Goal: Task Accomplishment & Management: Use online tool/utility

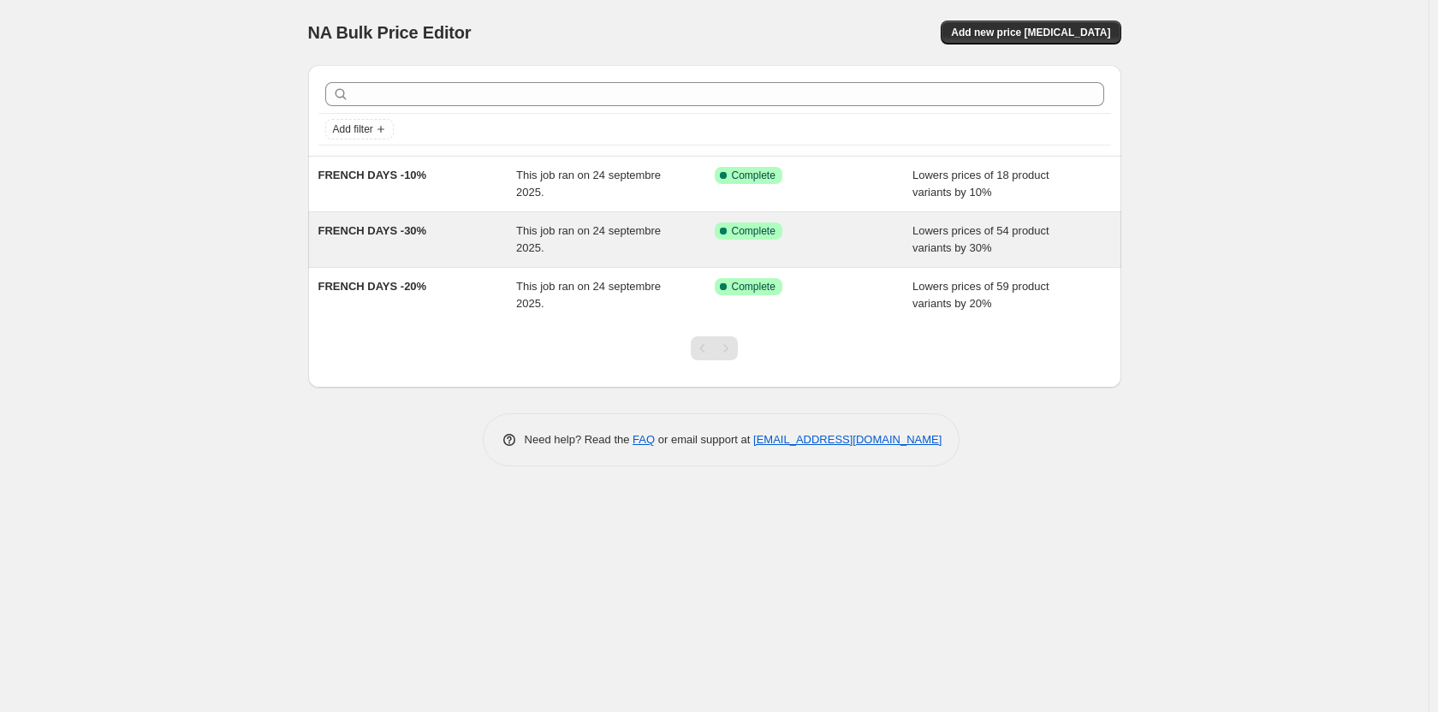
click at [449, 237] on div "FRENCH DAYS -30%" at bounding box center [417, 240] width 199 height 34
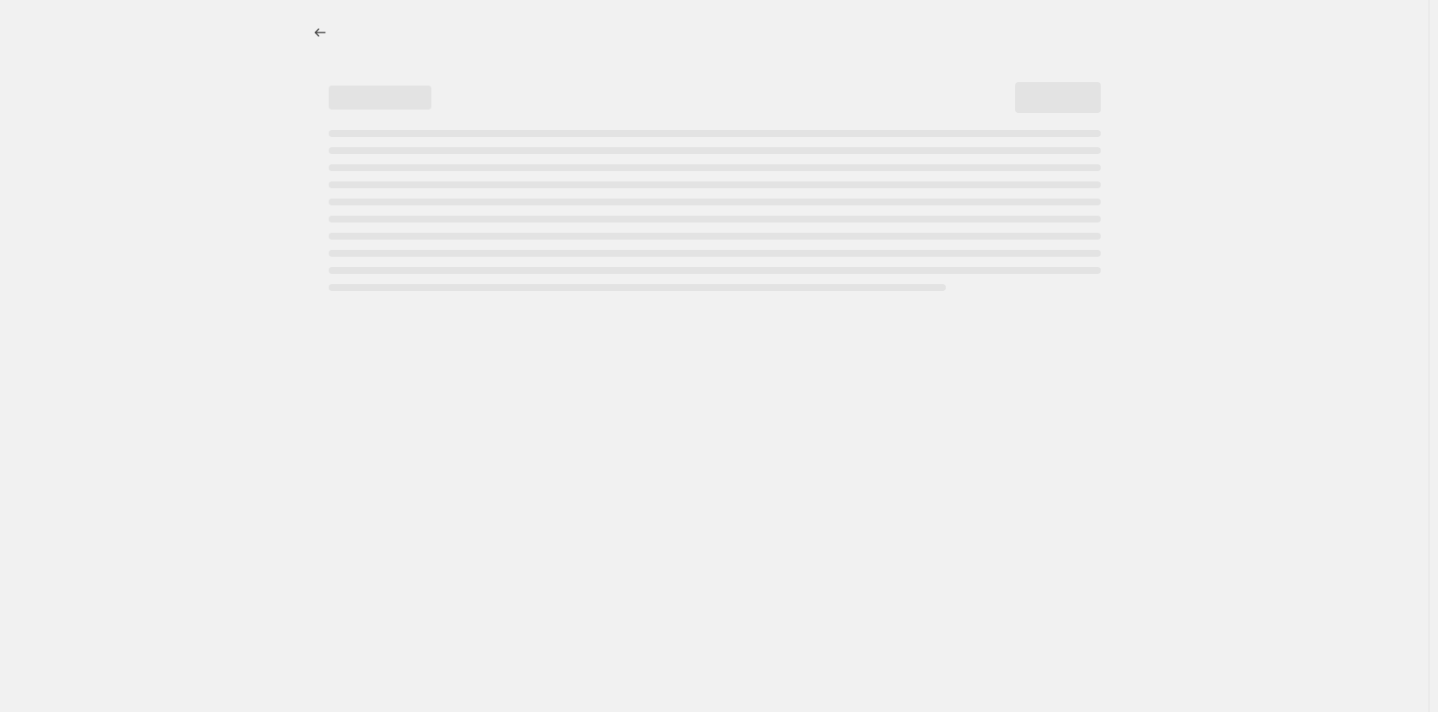
select select "percentage"
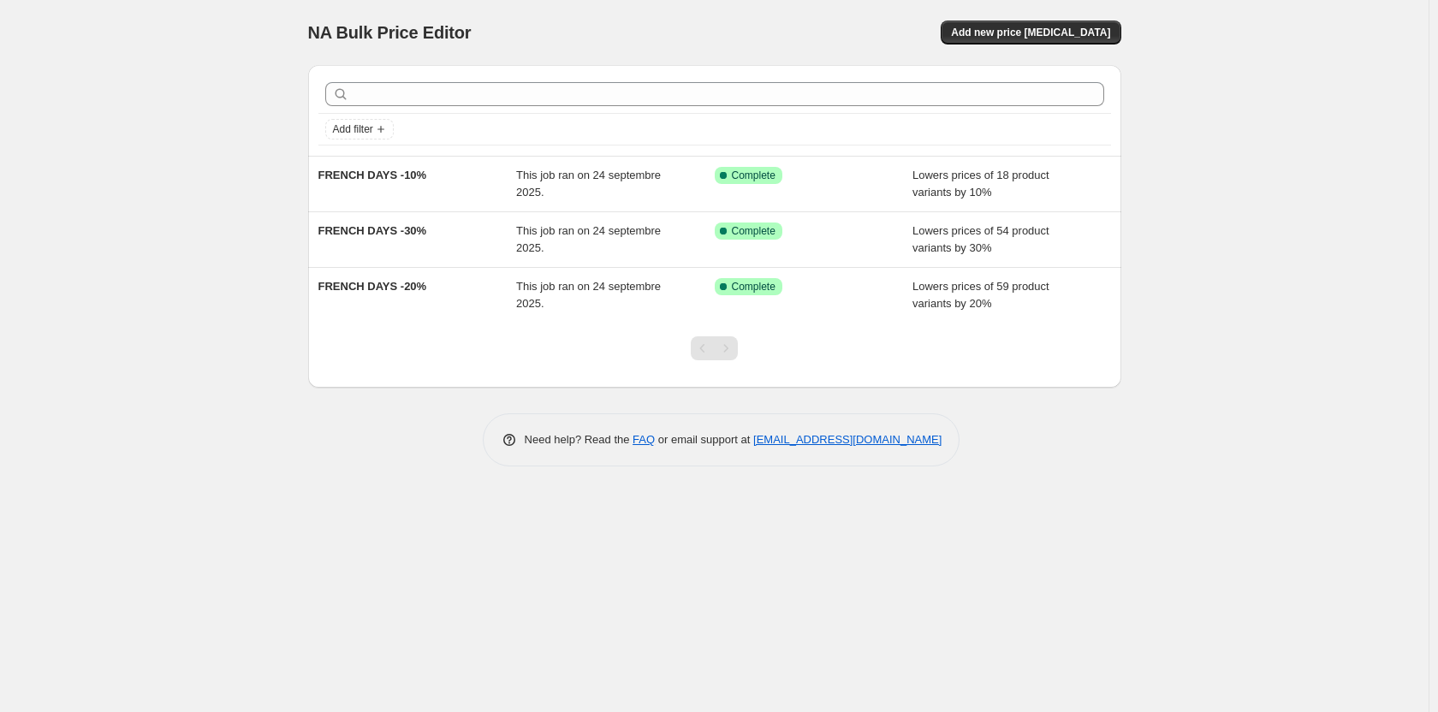
drag, startPoint x: 448, startPoint y: 234, endPoint x: 309, endPoint y: 565, distance: 358.6
click at [309, 565] on div "NA Bulk Price Editor. This page is ready NA Bulk Price Editor Add new price cha…" at bounding box center [714, 356] width 1428 height 712
click at [1009, 33] on span "Add new price [MEDICAL_DATA]" at bounding box center [1030, 33] width 159 height 14
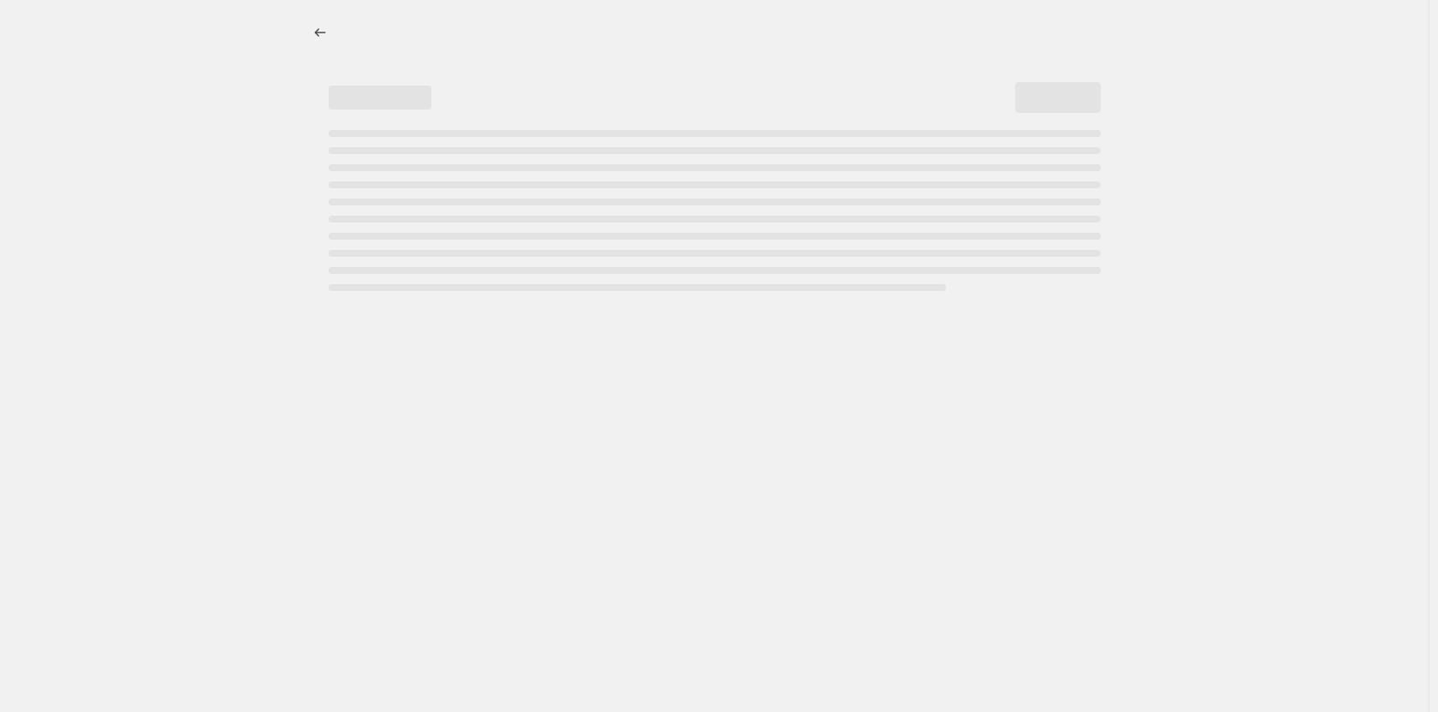
select select "percentage"
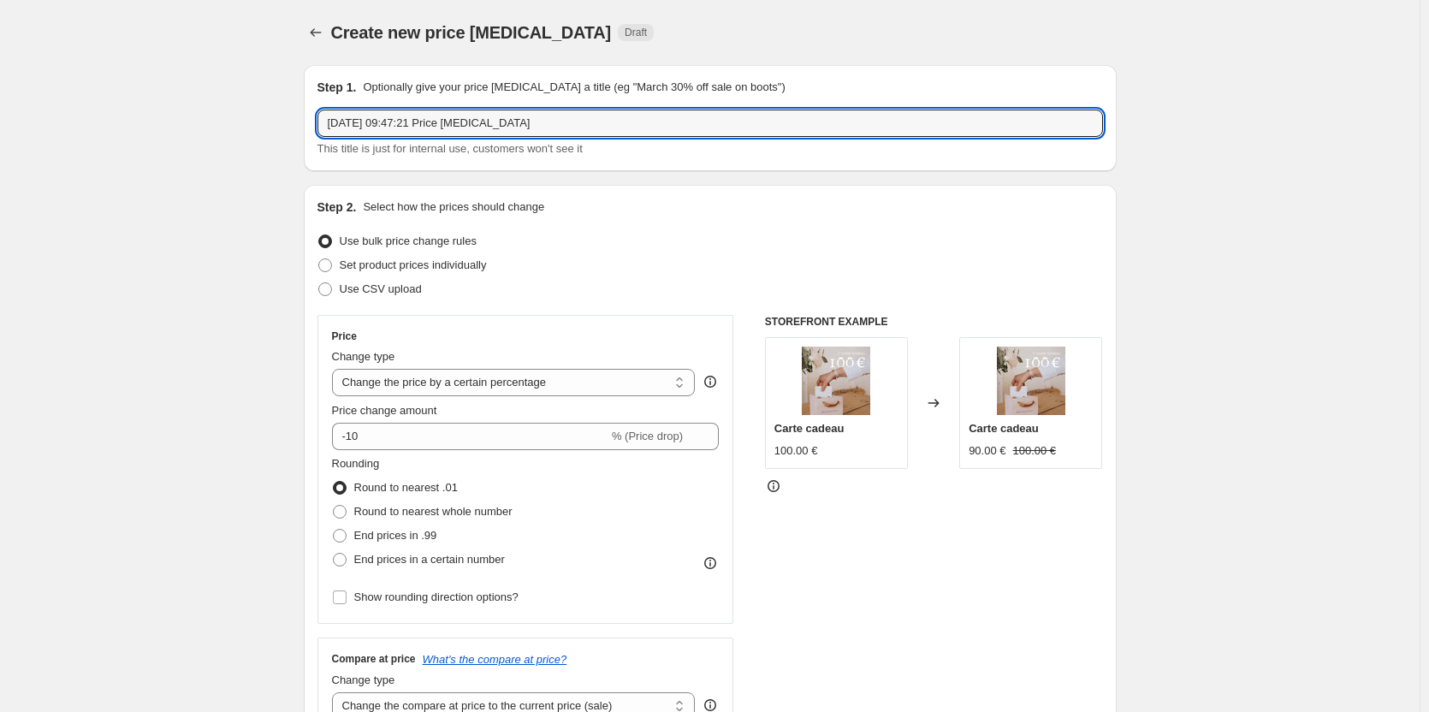
drag, startPoint x: 543, startPoint y: 122, endPoint x: -24, endPoint y: 125, distance: 567.4
click at [0, 125] on html "Home Settings Plans Skip to content Create new price change job. This page is r…" at bounding box center [714, 356] width 1429 height 712
type input "FRENCH DAYS -30% Colliers enfant"
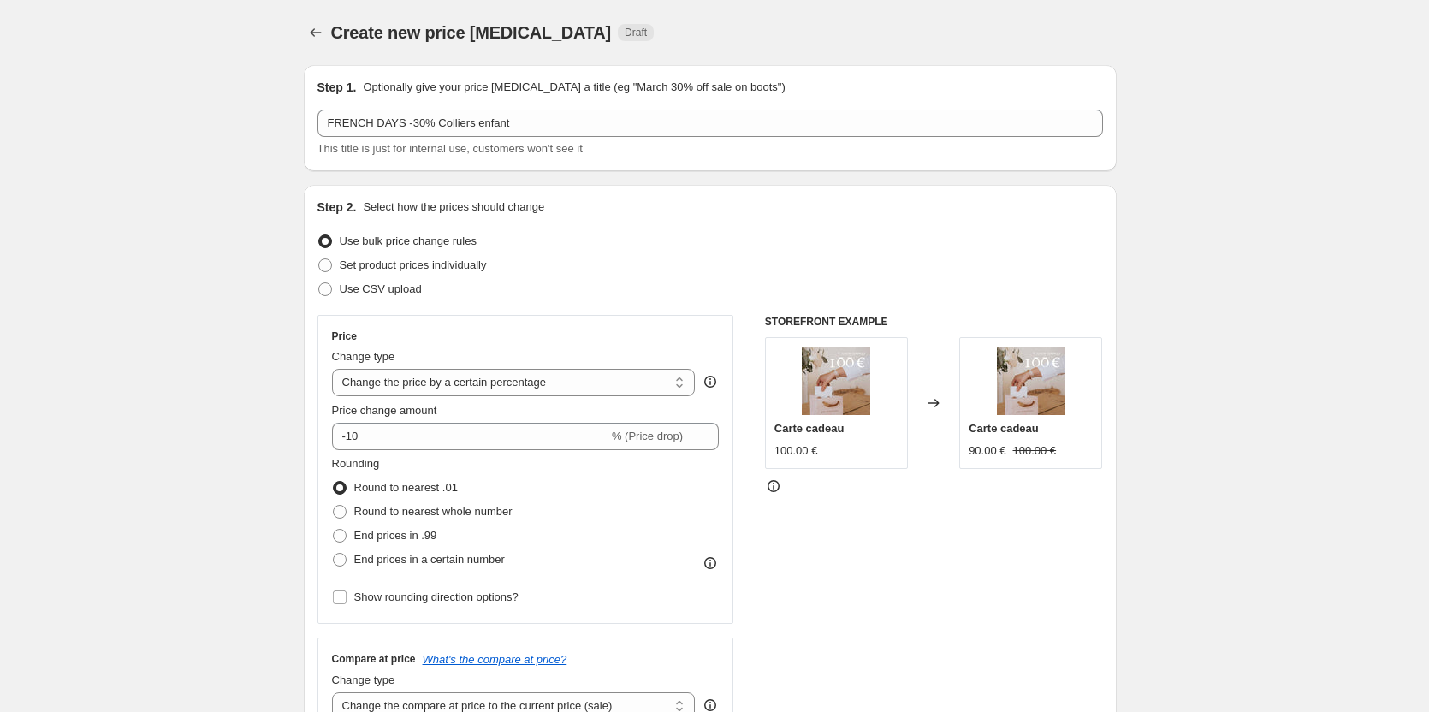
click at [388, 438] on input "-10" at bounding box center [470, 436] width 276 height 27
type input "-1"
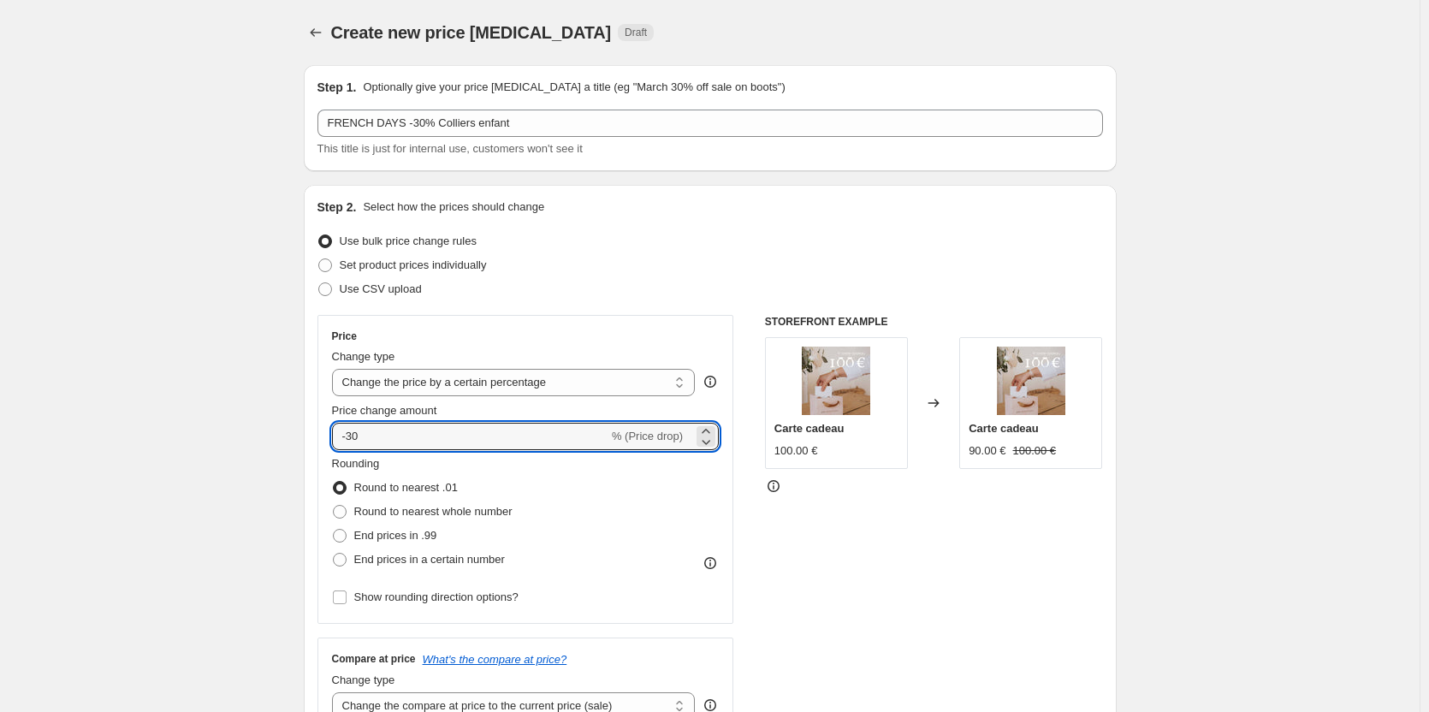
type input "-30"
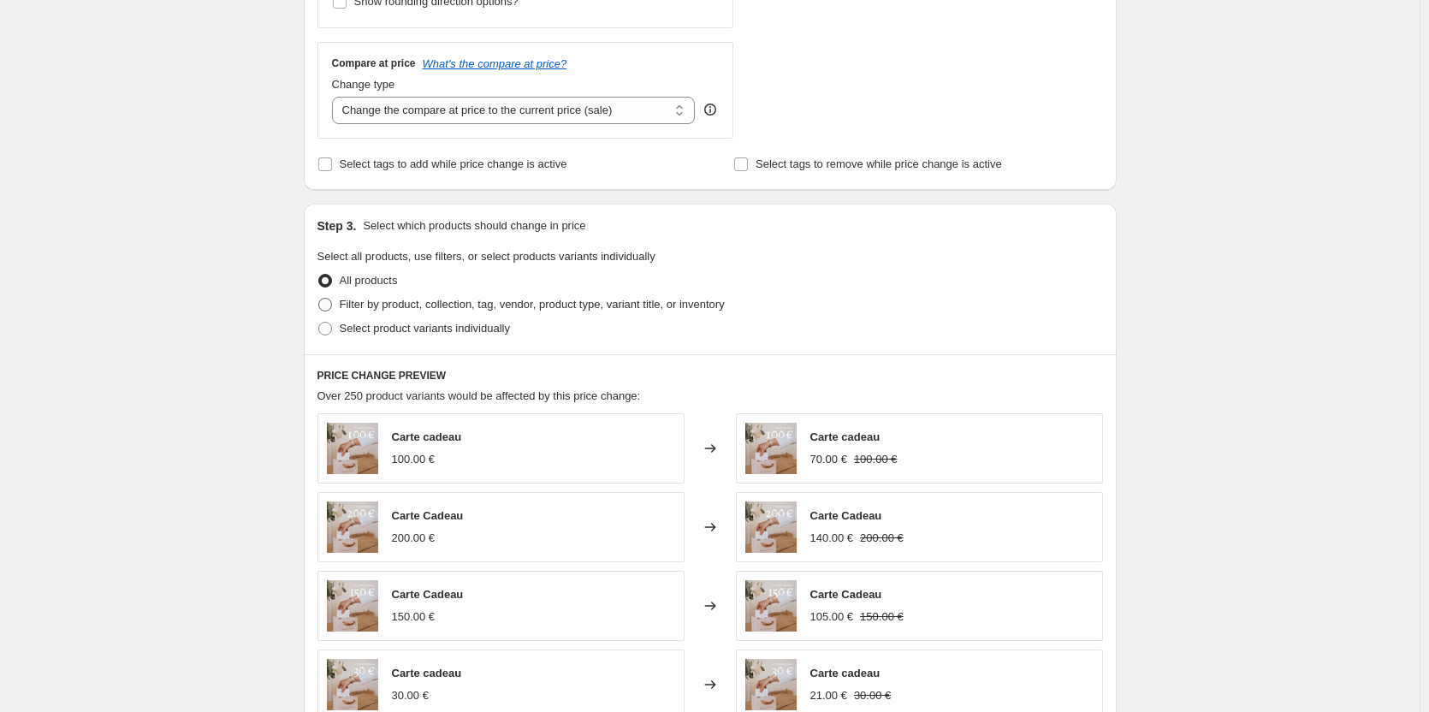
scroll to position [599, 0]
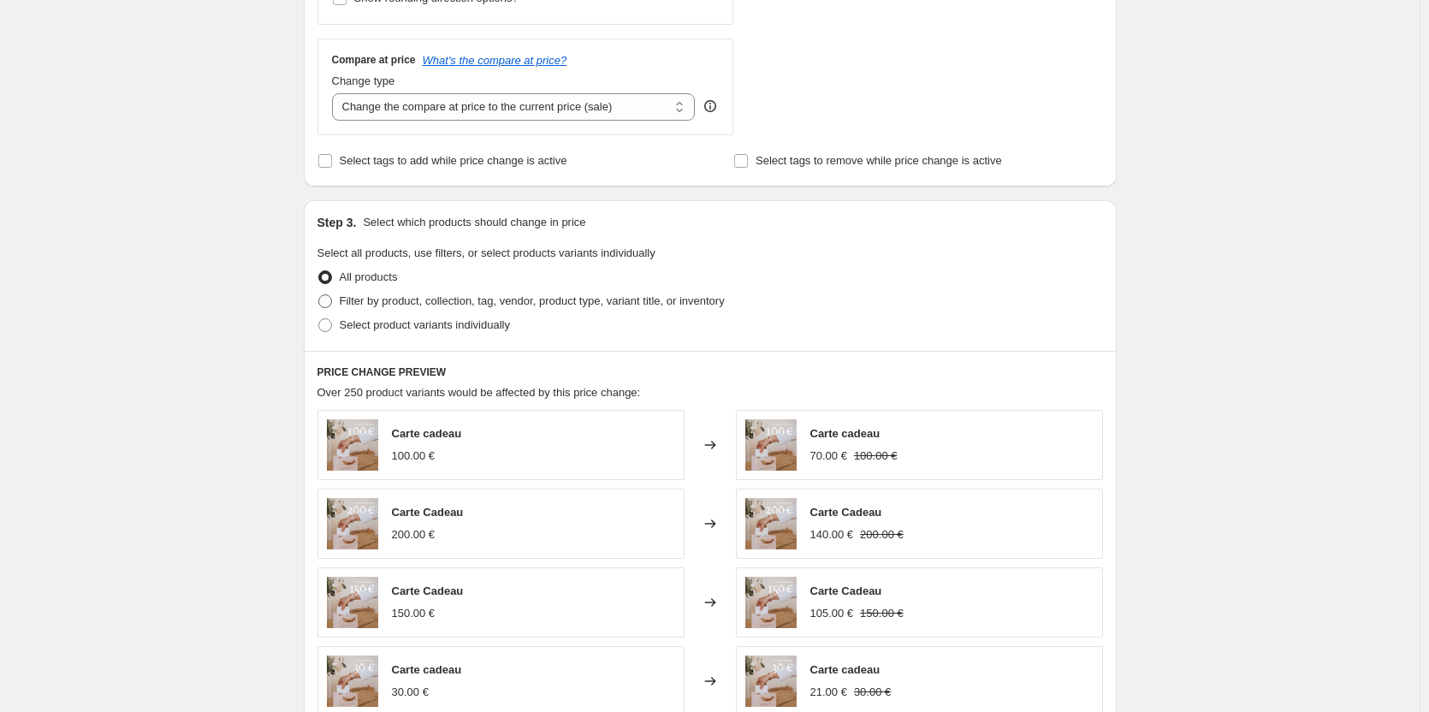
click at [337, 300] on label "Filter by product, collection, tag, vendor, product type, variant title, or inv…" at bounding box center [521, 301] width 407 height 24
click at [319, 295] on input "Filter by product, collection, tag, vendor, product type, variant title, or inv…" at bounding box center [318, 294] width 1 height 1
radio input "true"
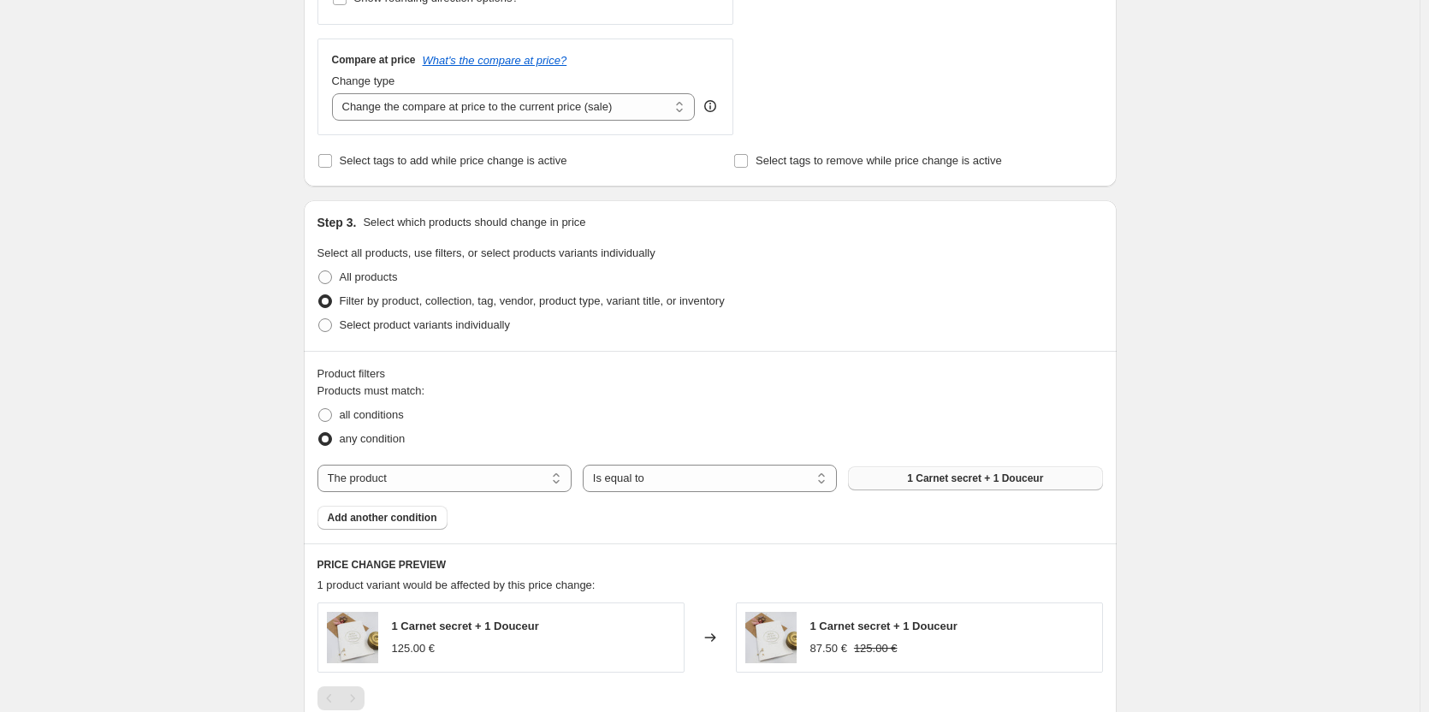
click at [956, 481] on span "1 Carnet secret + 1 Douceur" at bounding box center [975, 479] width 136 height 14
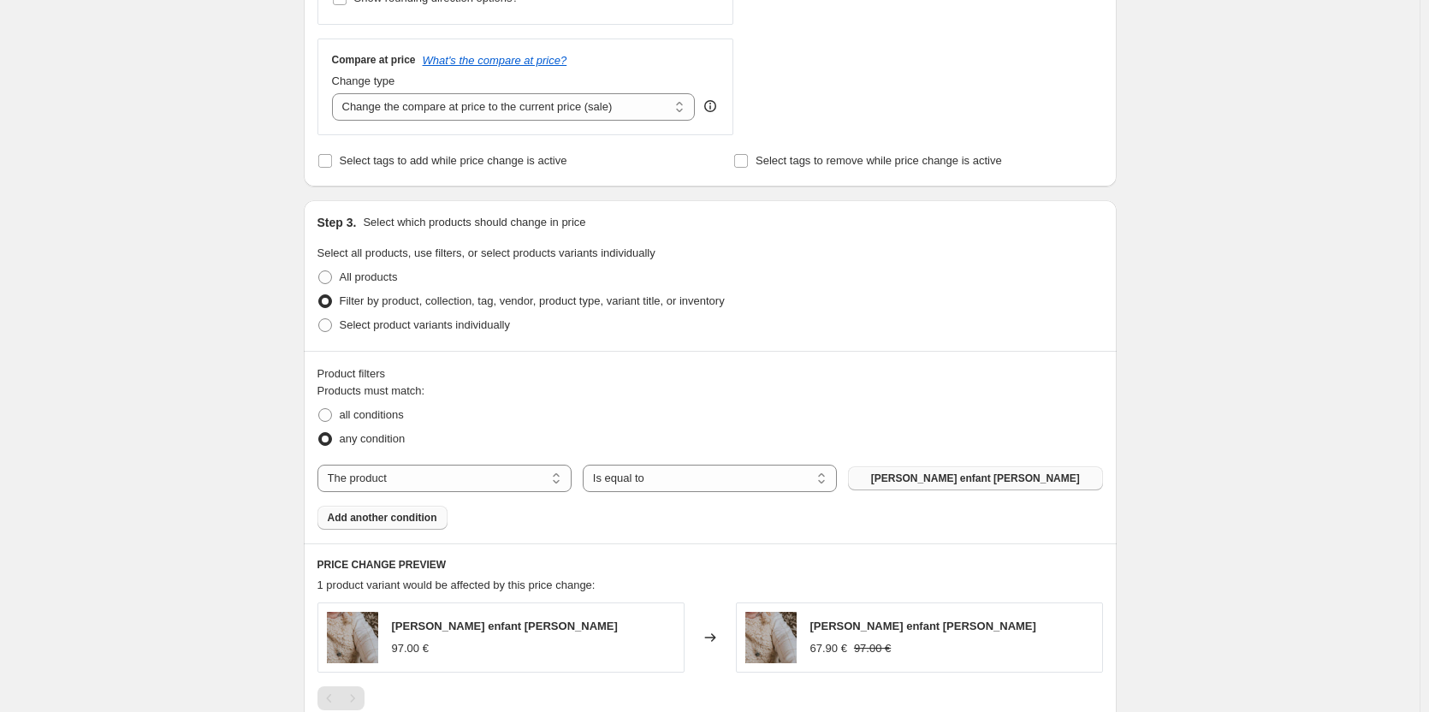
click at [376, 520] on span "Add another condition" at bounding box center [383, 518] width 110 height 14
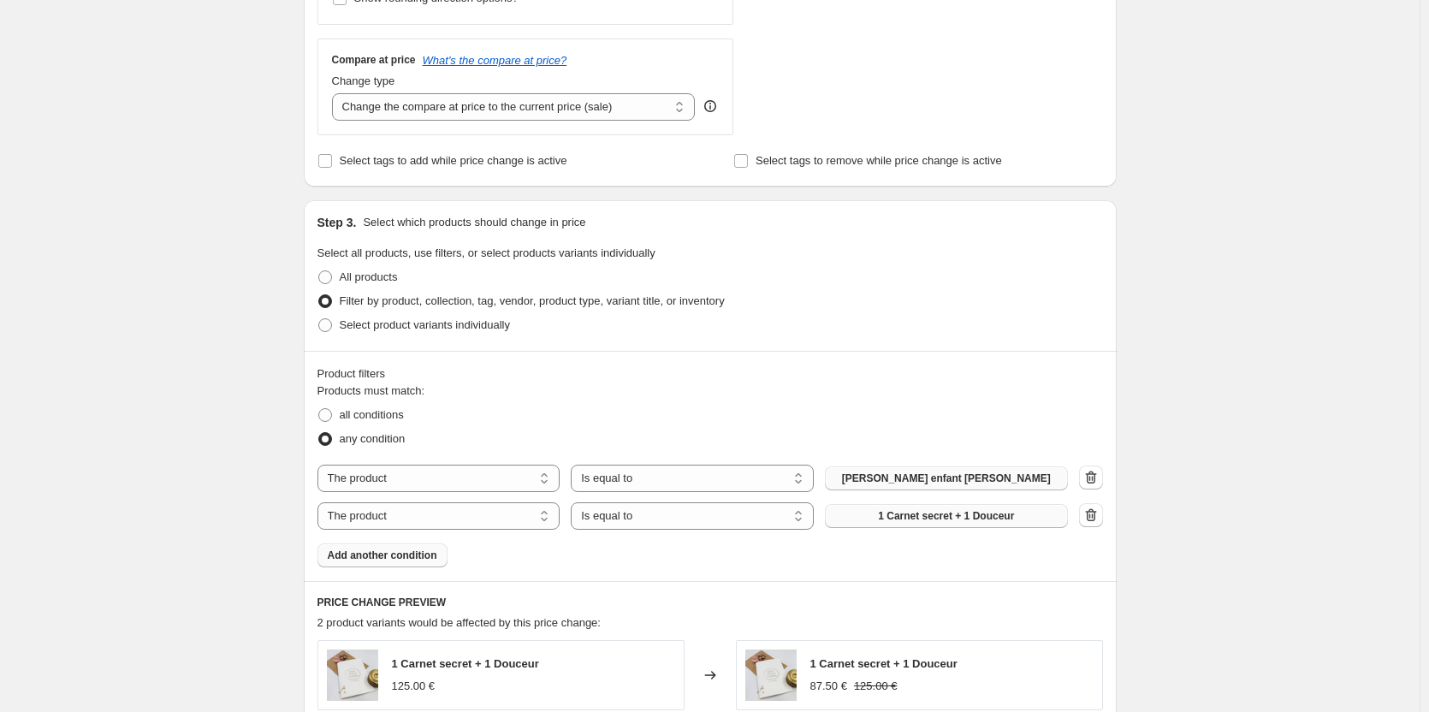
click at [985, 522] on span "1 Carnet secret + 1 Douceur" at bounding box center [946, 516] width 136 height 14
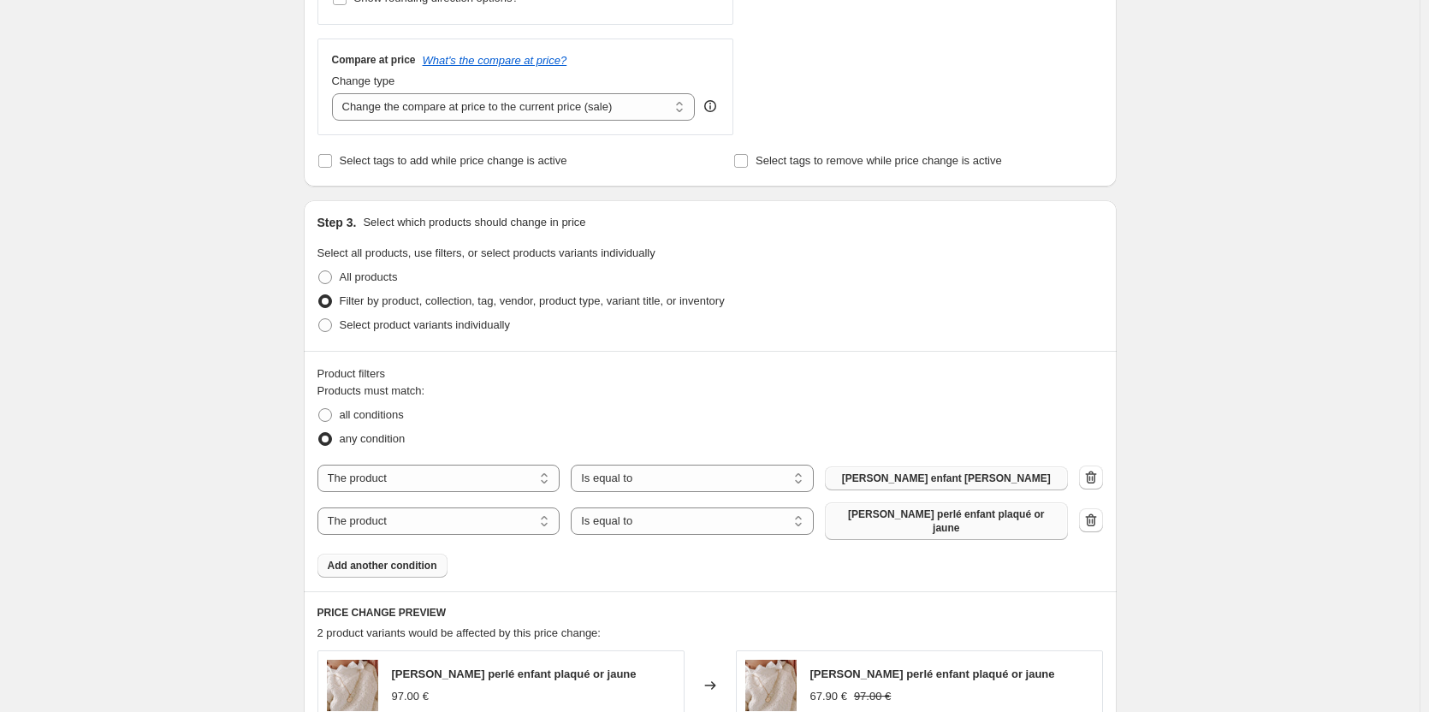
click at [394, 564] on button "Add another condition" at bounding box center [383, 566] width 130 height 24
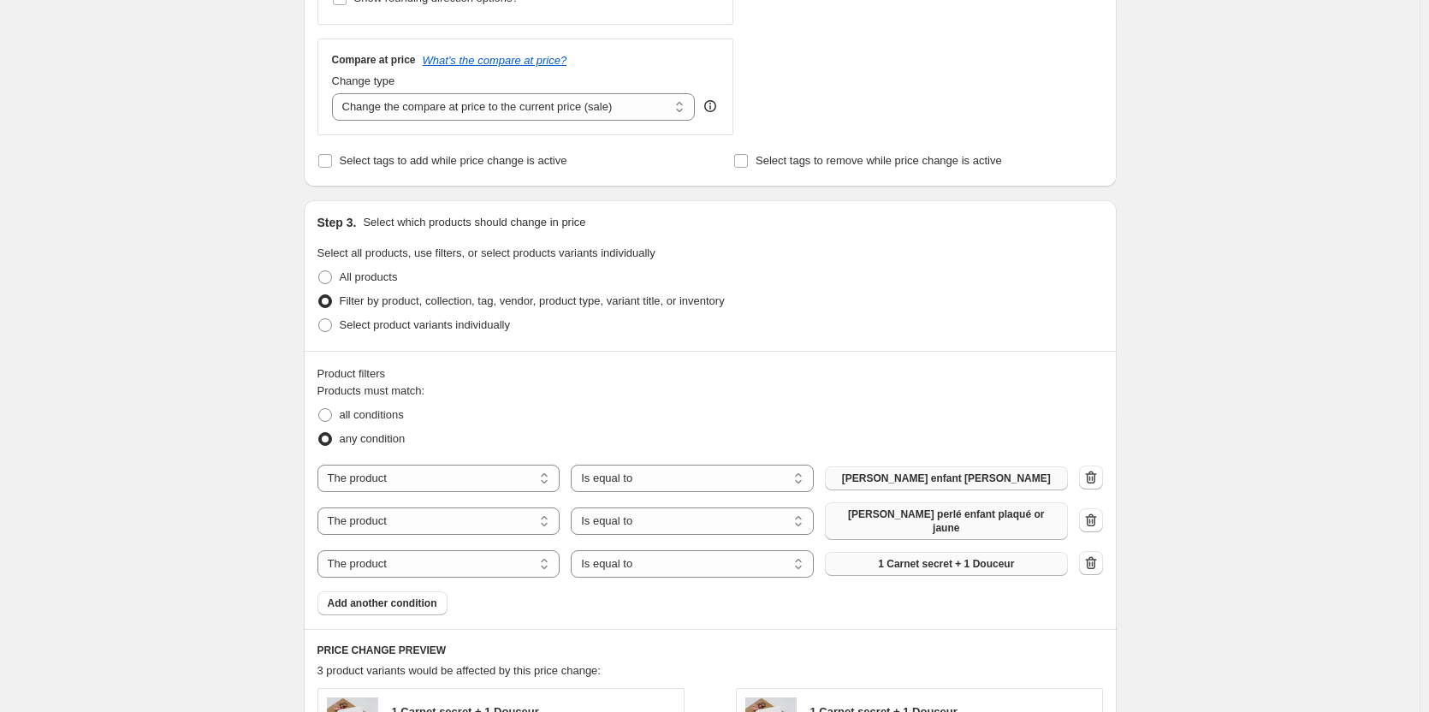
click at [981, 559] on span "1 Carnet secret + 1 Douceur" at bounding box center [946, 564] width 136 height 14
click at [412, 596] on span "Add another condition" at bounding box center [383, 603] width 110 height 14
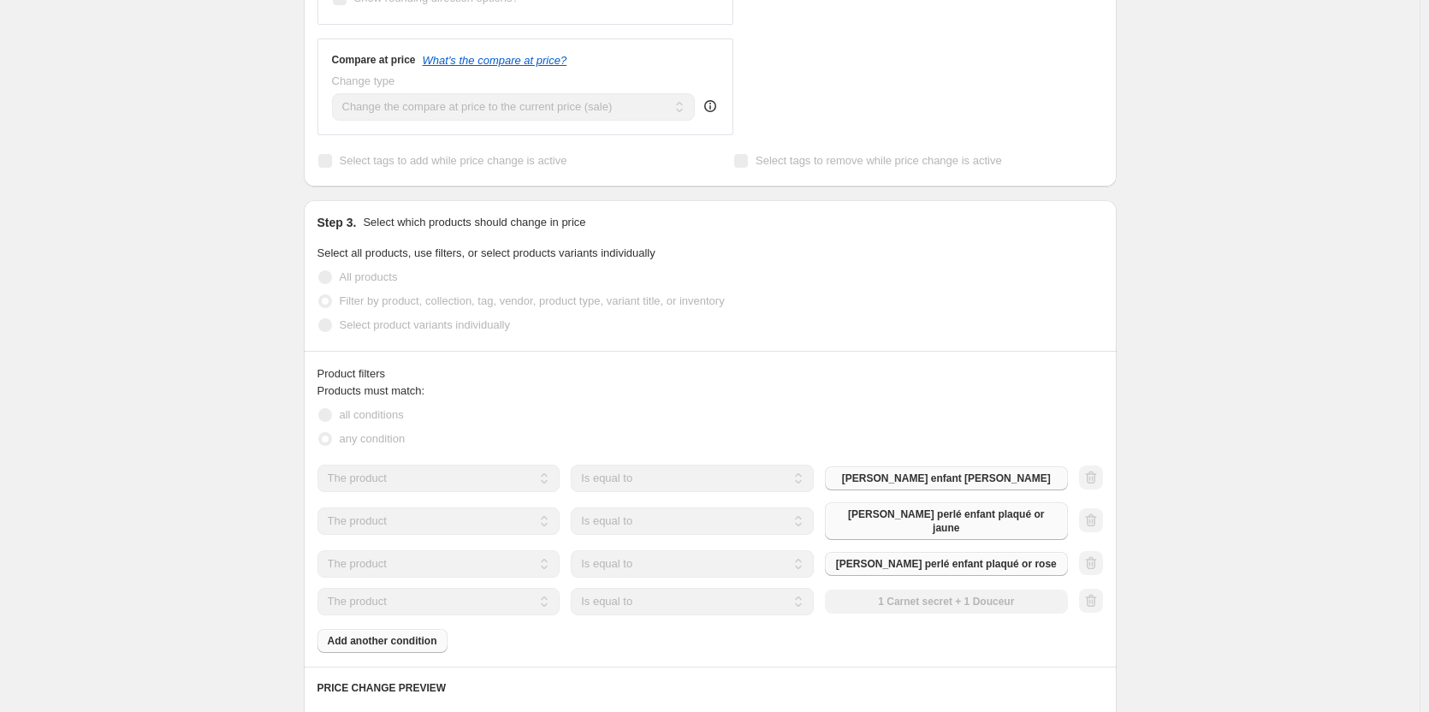
click at [1004, 595] on div "The product The product's collection The product's tag The product's vendor The…" at bounding box center [693, 601] width 751 height 27
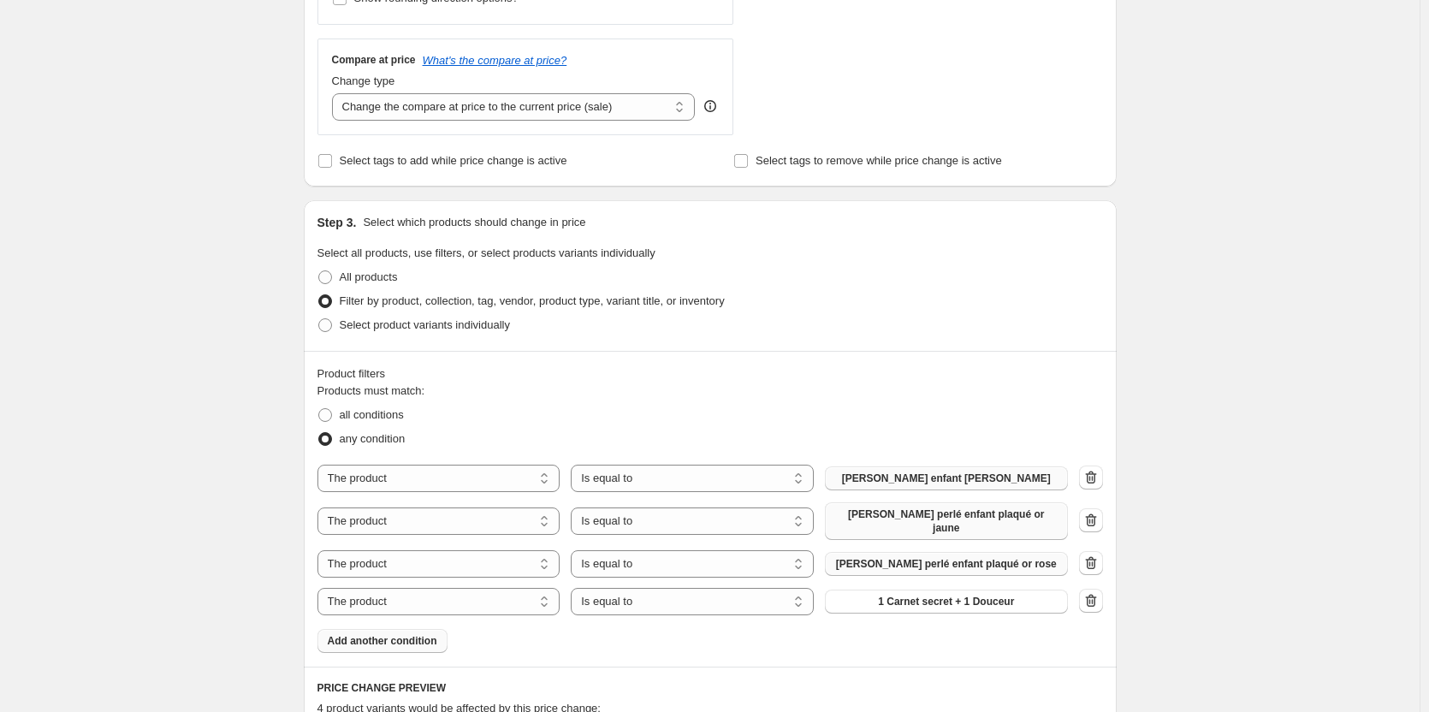
click at [1004, 595] on span "1 Carnet secret + 1 Douceur" at bounding box center [946, 602] width 136 height 14
click at [409, 644] on span "Add another condition" at bounding box center [383, 651] width 110 height 14
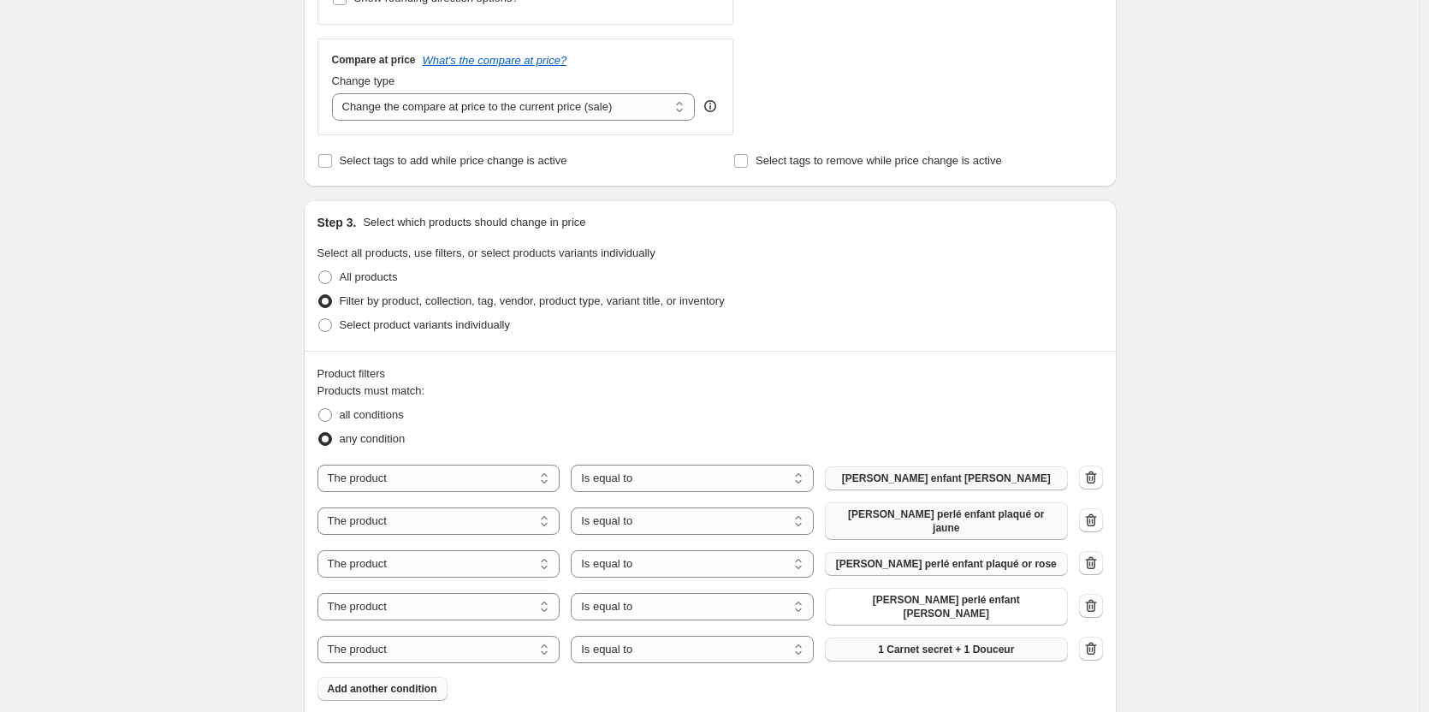
click at [958, 638] on button "1 Carnet secret + 1 Douceur" at bounding box center [946, 650] width 243 height 24
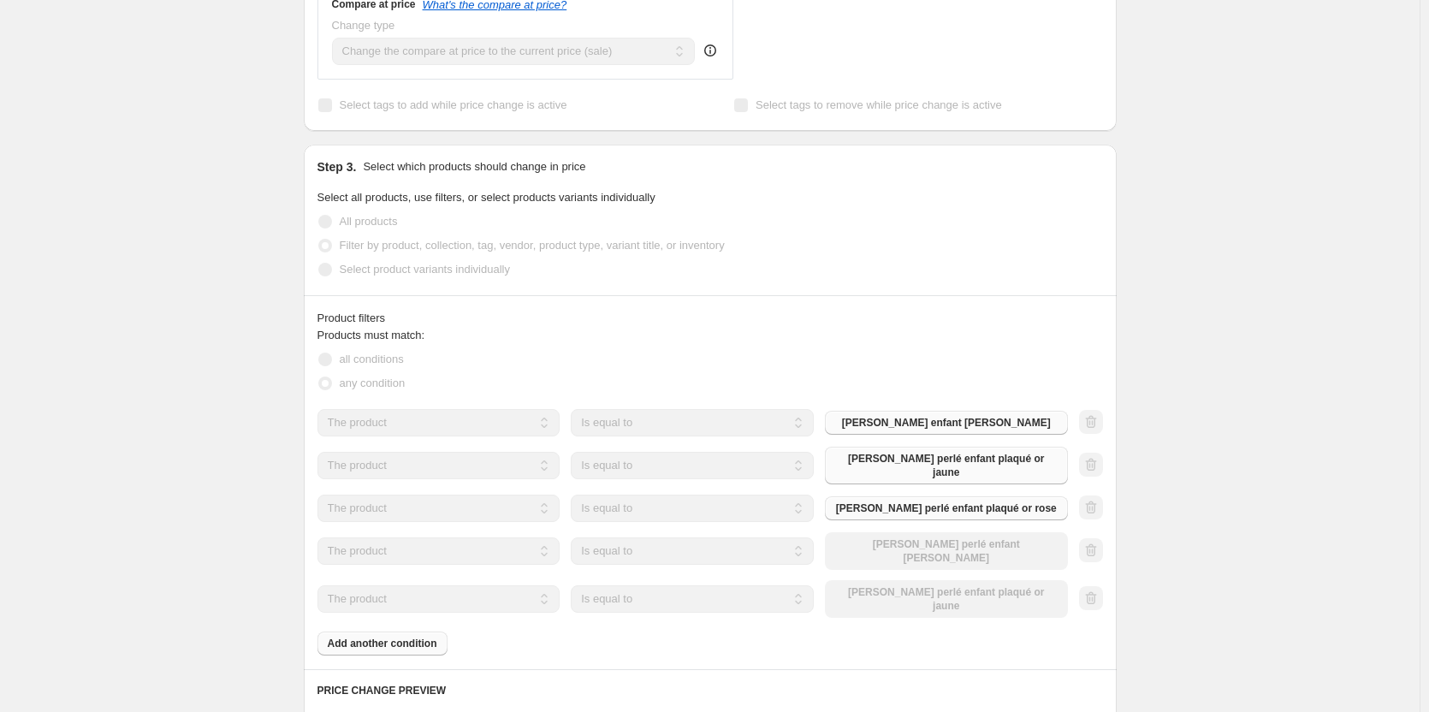
scroll to position [685, 0]
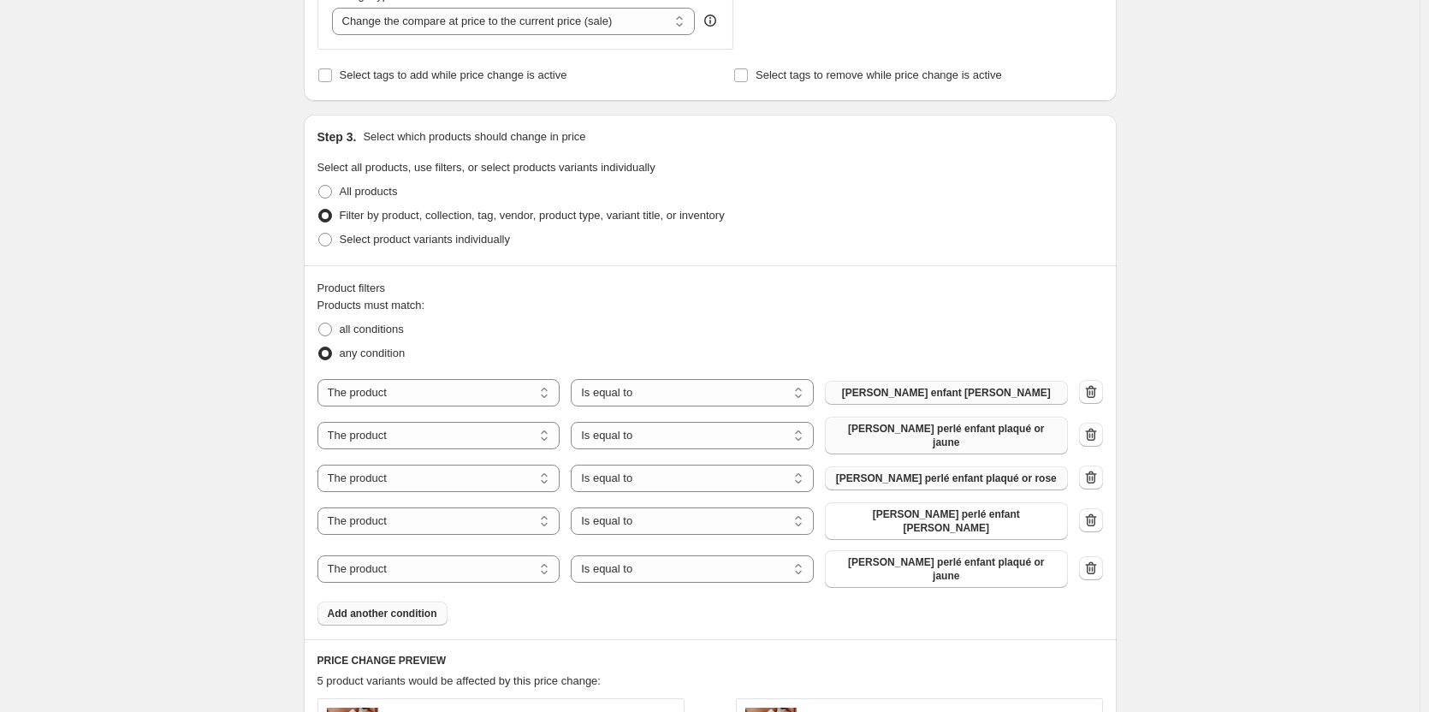
click at [413, 607] on span "Add another condition" at bounding box center [383, 614] width 110 height 14
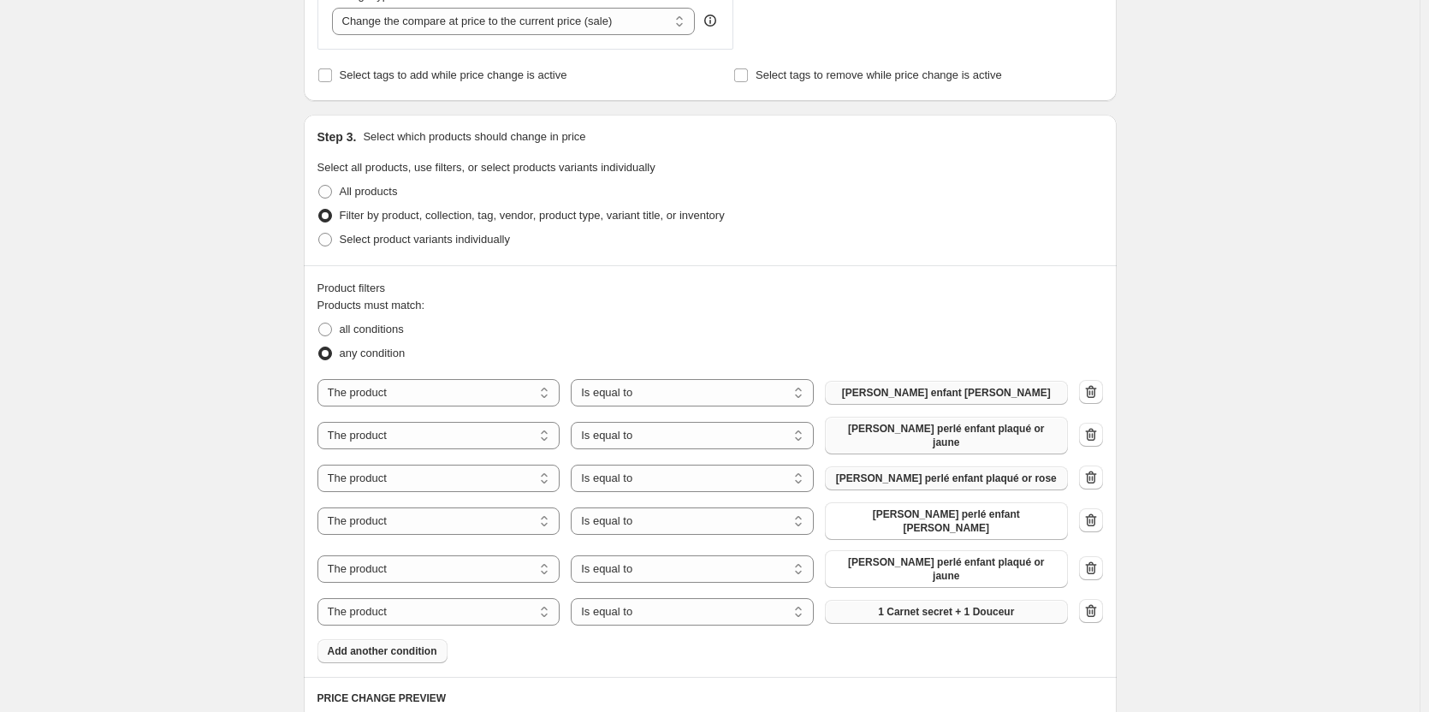
click at [1018, 600] on button "1 Carnet secret + 1 Douceur" at bounding box center [946, 612] width 243 height 24
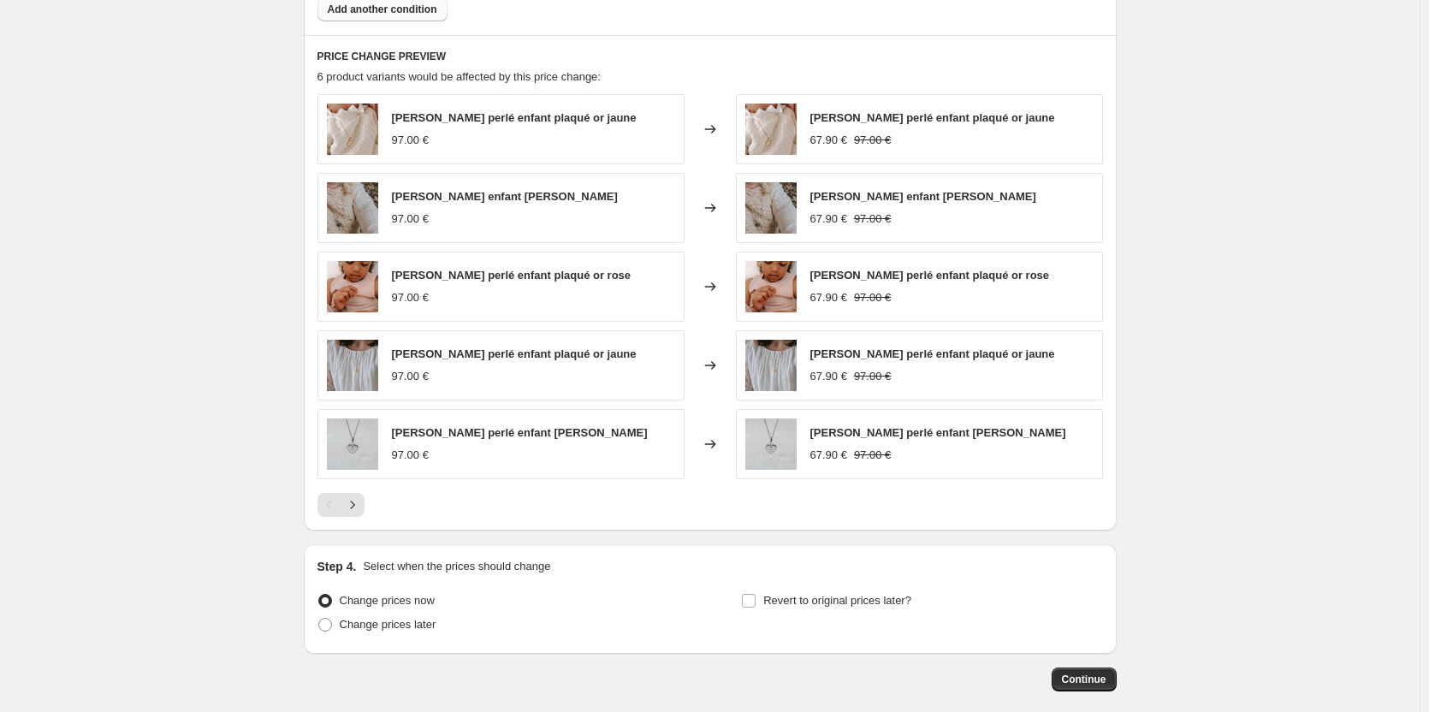
scroll to position [1380, 0]
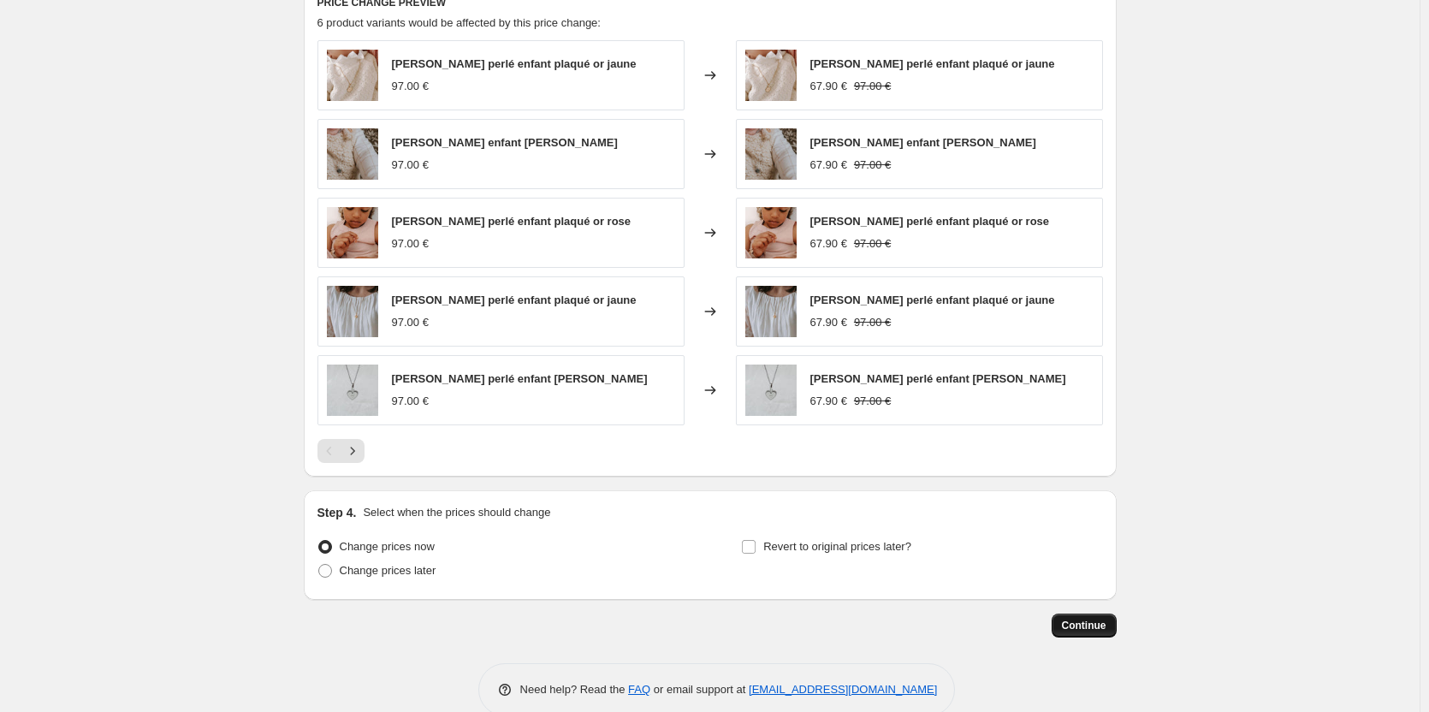
click at [1089, 619] on span "Continue" at bounding box center [1084, 626] width 45 height 14
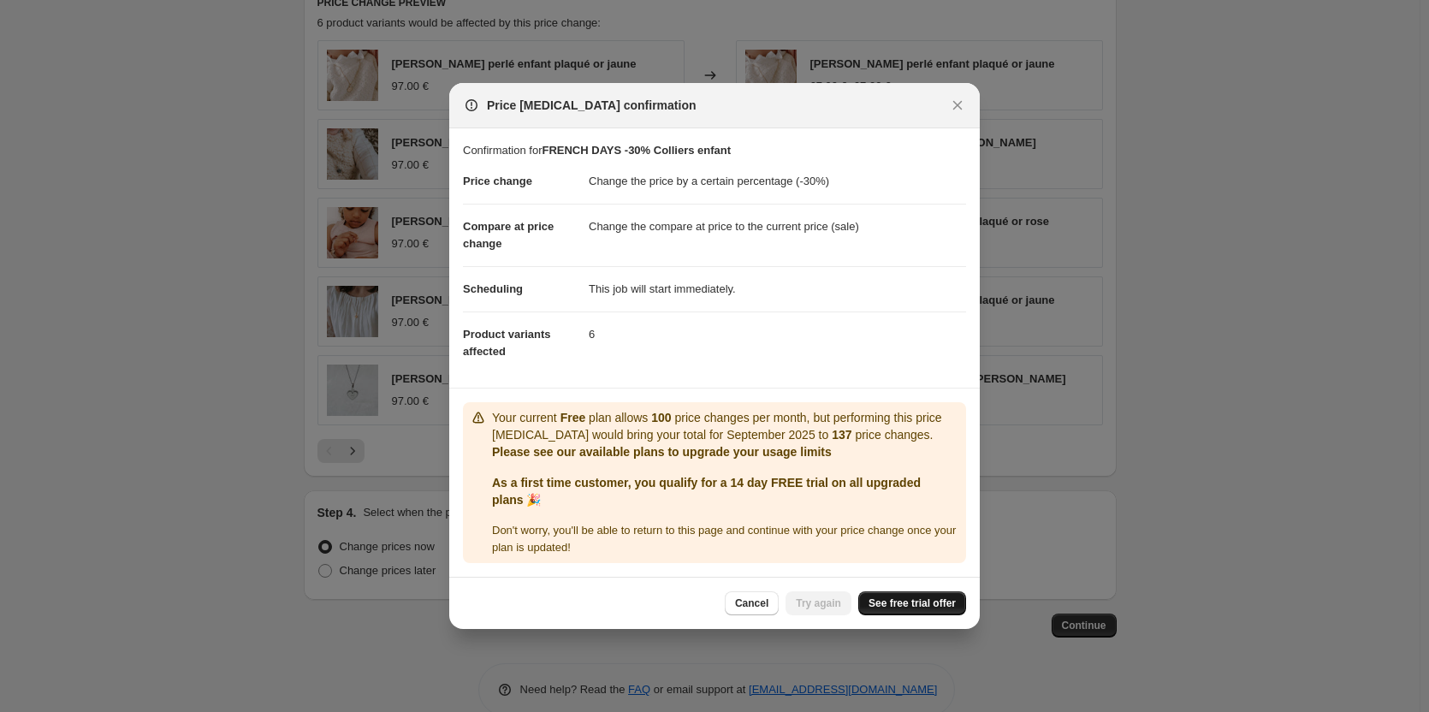
click at [905, 606] on span "See free trial offer" at bounding box center [912, 603] width 87 height 14
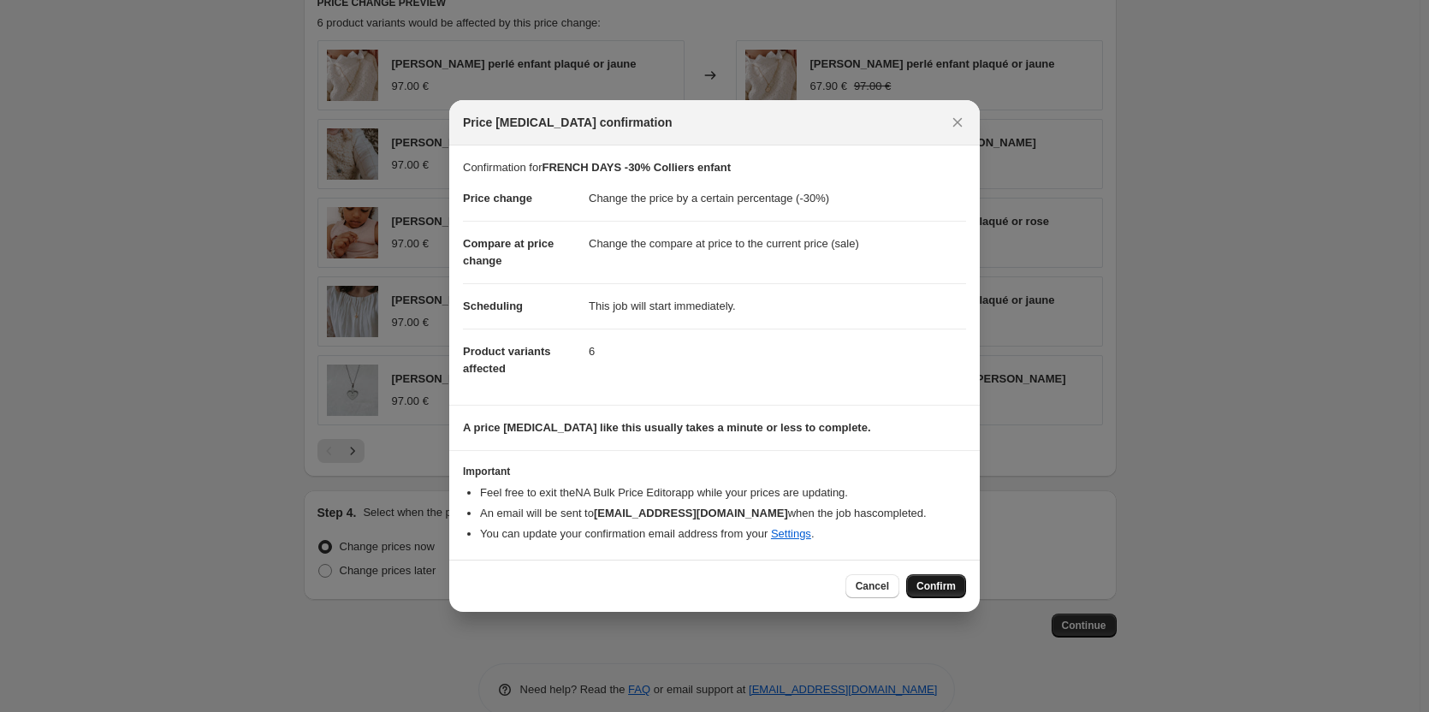
click at [936, 584] on span "Confirm" at bounding box center [936, 586] width 39 height 14
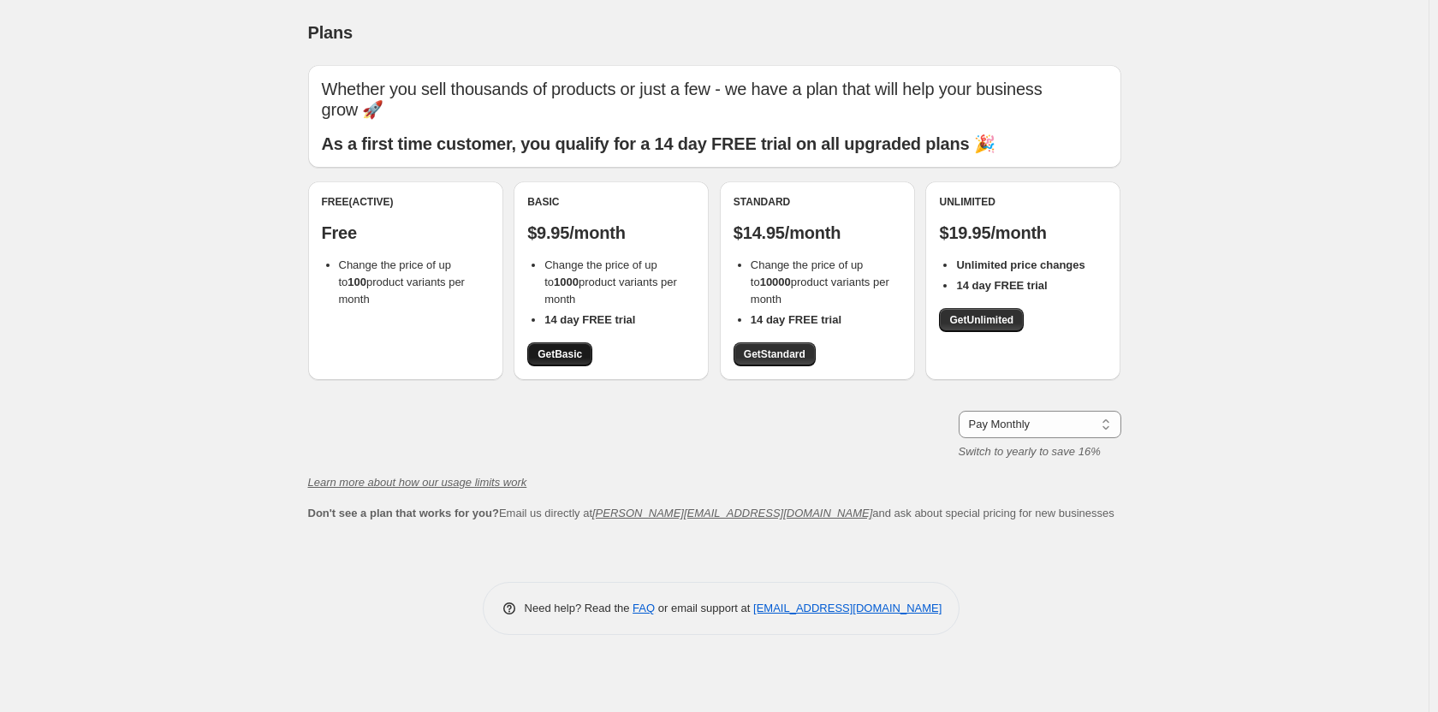
click at [570, 353] on span "Get Basic" at bounding box center [559, 354] width 45 height 14
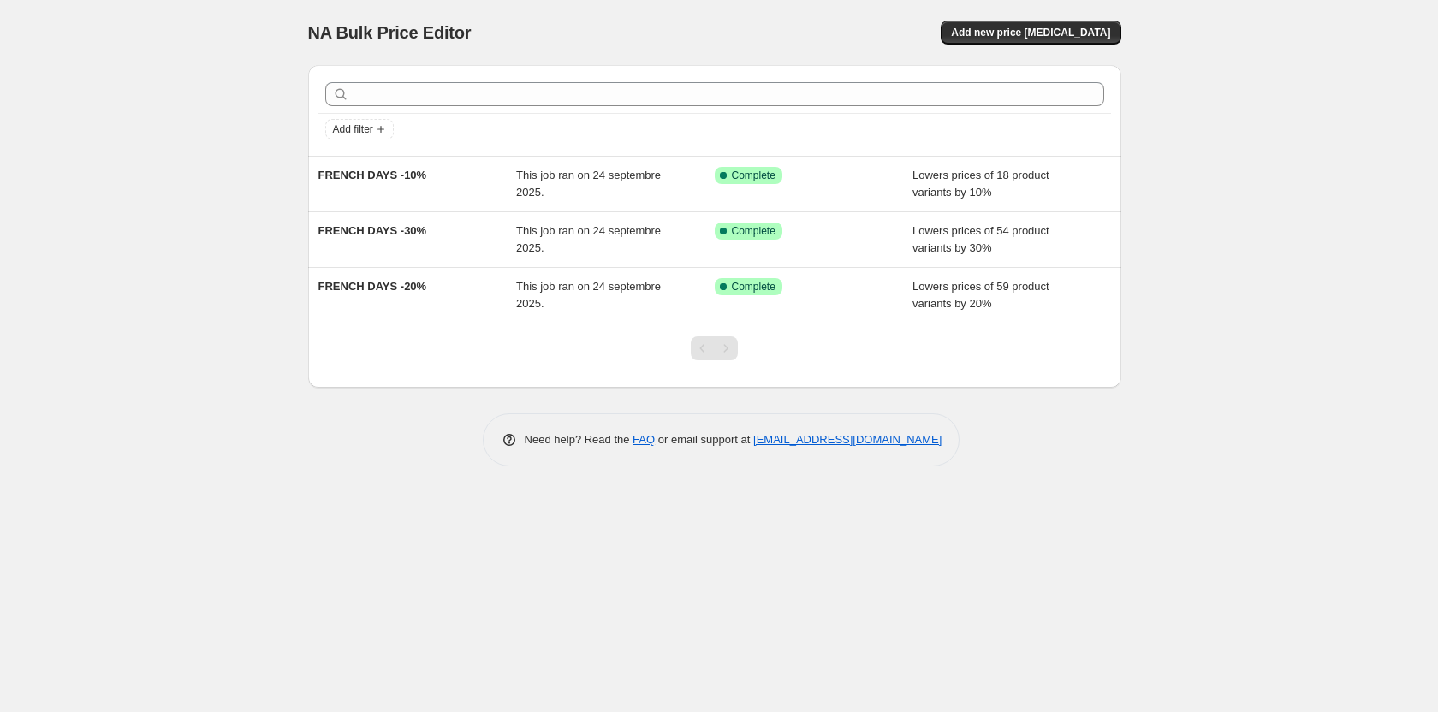
click at [715, 359] on div "Pagination" at bounding box center [726, 348] width 24 height 24
click at [726, 348] on div "Pagination" at bounding box center [726, 348] width 24 height 24
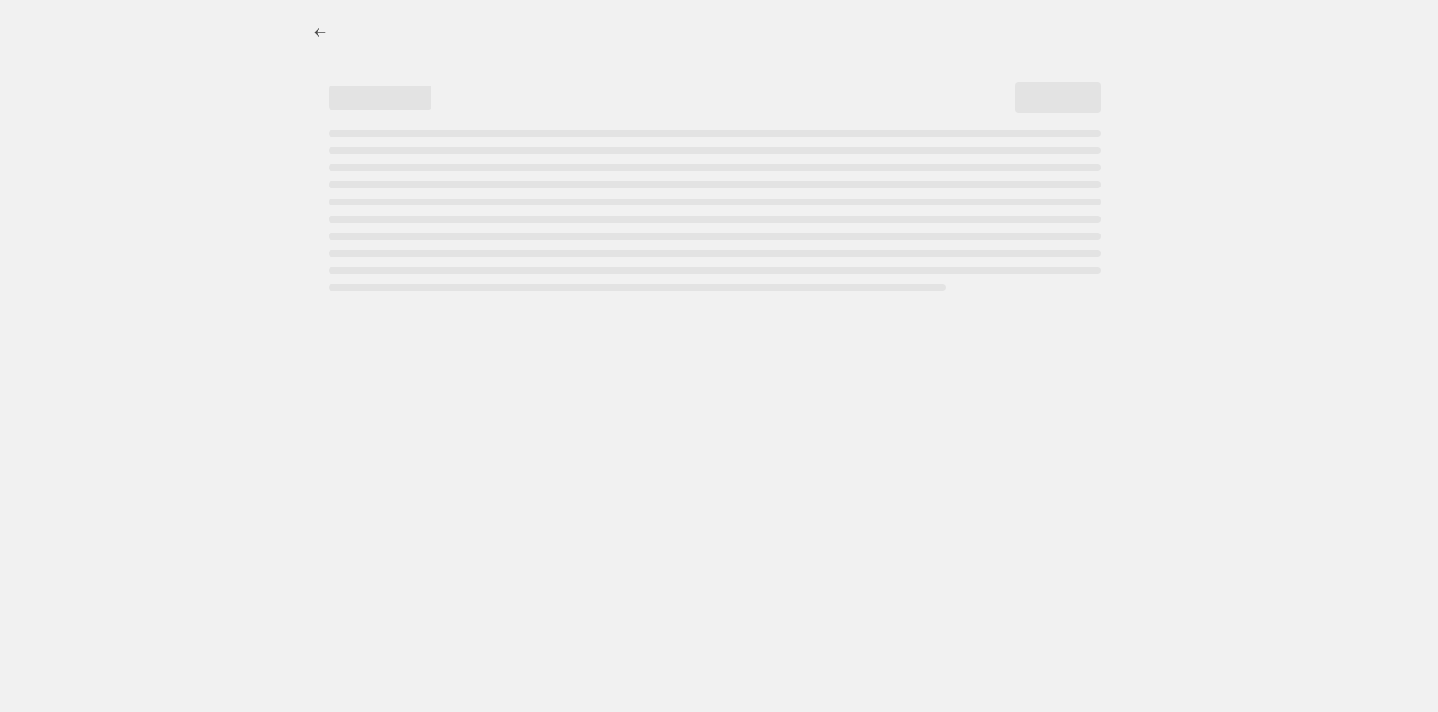
select select "percentage"
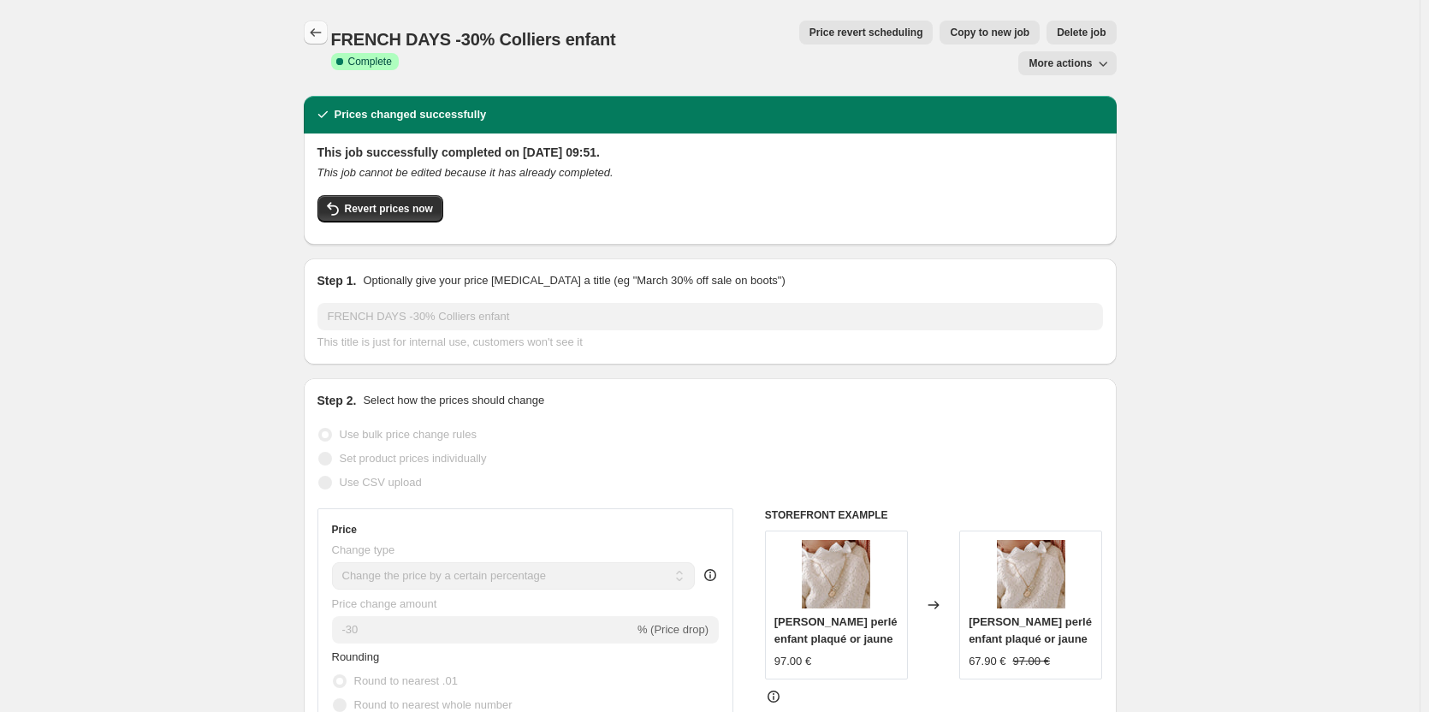
click at [312, 33] on icon "Price change jobs" at bounding box center [315, 32] width 17 height 17
